Goal: Task Accomplishment & Management: Use online tool/utility

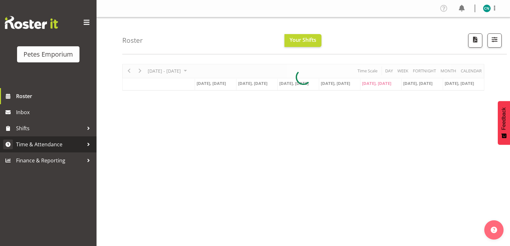
click at [56, 146] on span "Time & Attendance" at bounding box center [50, 145] width 68 height 10
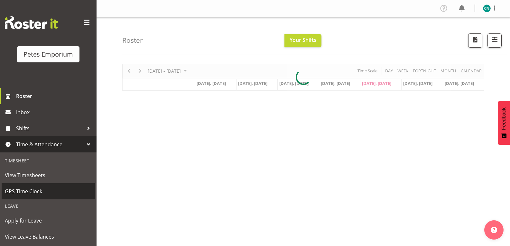
click at [33, 195] on span "GPS Time Clock" at bounding box center [48, 192] width 87 height 10
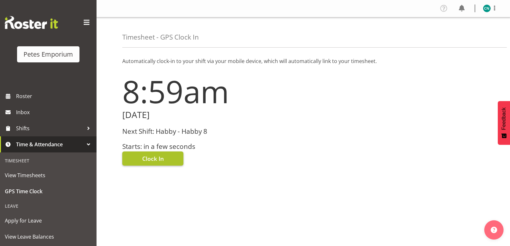
click at [160, 157] on span "Clock In" at bounding box center [153, 158] width 22 height 8
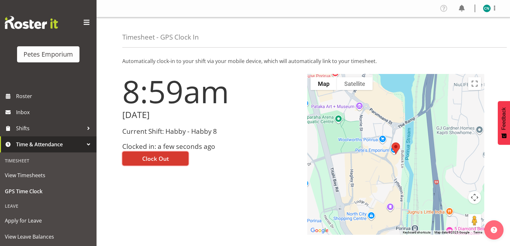
click at [483, 9] on img at bounding box center [487, 9] width 8 height 8
click at [454, 33] on link "Log Out" at bounding box center [468, 34] width 62 height 12
